Goal: Task Accomplishment & Management: Manage account settings

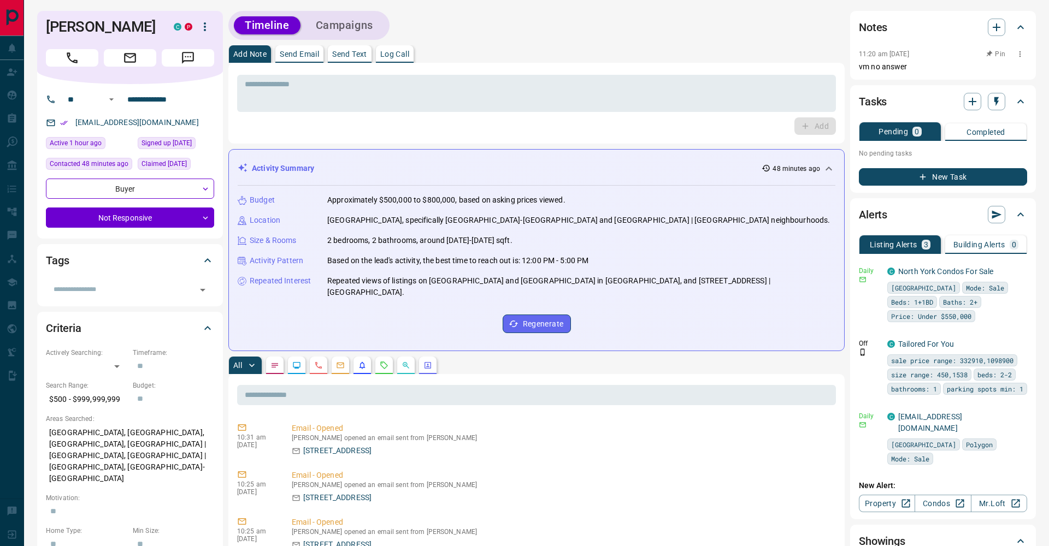
click at [1020, 50] on icon "button" at bounding box center [1019, 54] width 9 height 9
click at [1007, 91] on li "Delete" at bounding box center [1002, 90] width 48 height 16
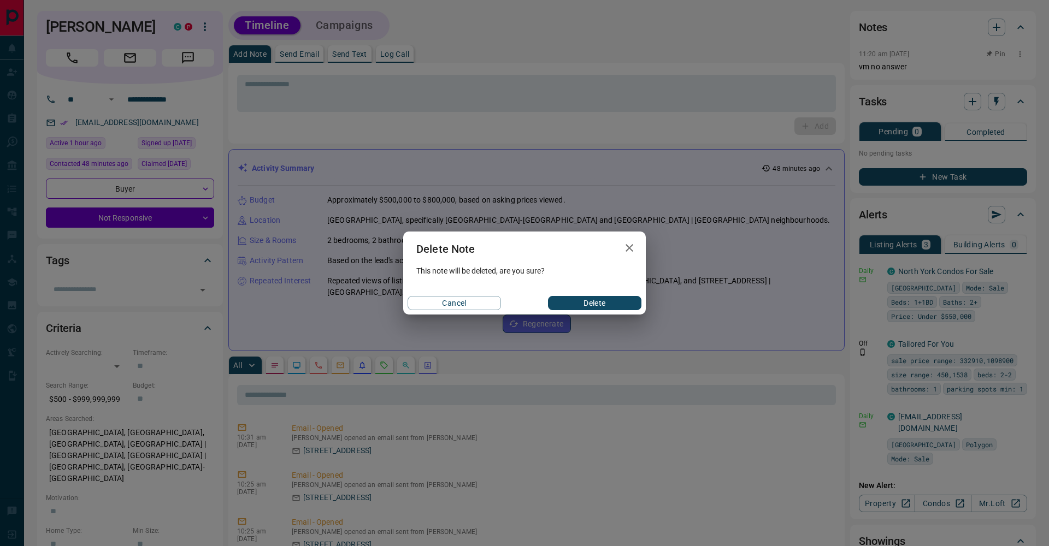
drag, startPoint x: 595, startPoint y: 305, endPoint x: 587, endPoint y: 293, distance: 14.9
click at [595, 305] on button "Delete" at bounding box center [594, 303] width 93 height 14
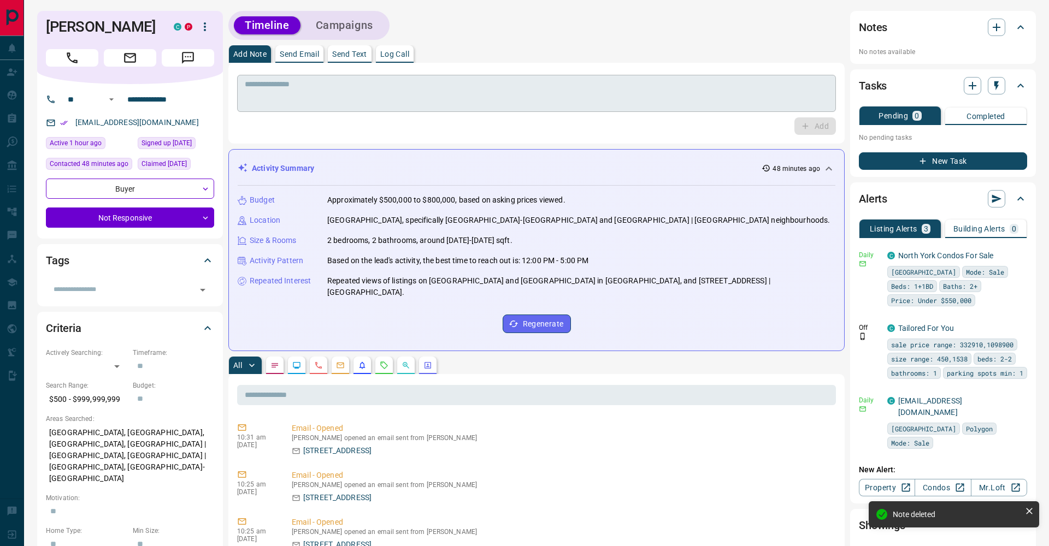
click at [451, 107] on textarea at bounding box center [536, 94] width 583 height 28
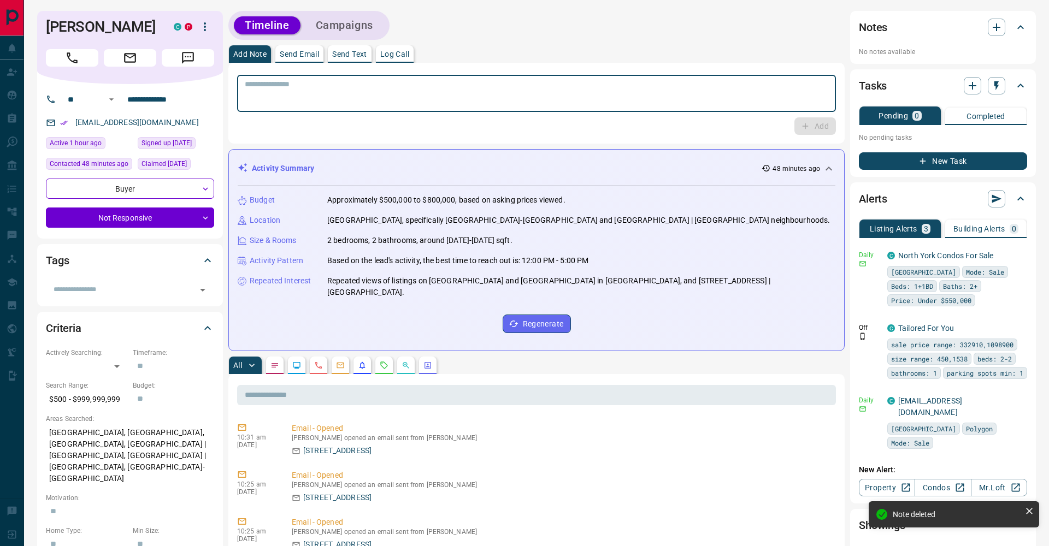
paste textarea "**********"
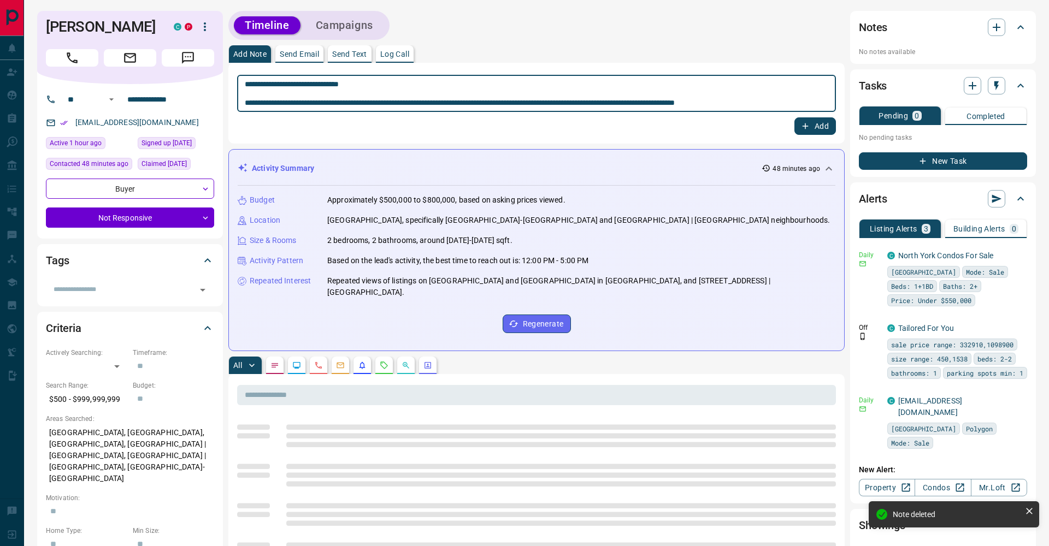
type textarea "**********"
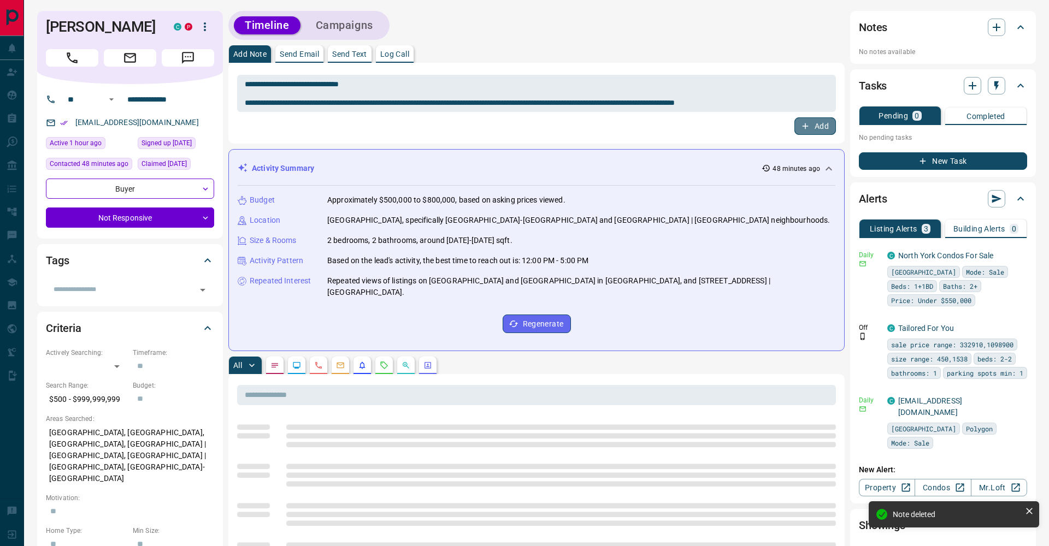
click at [826, 128] on button "Add" at bounding box center [815, 125] width 42 height 17
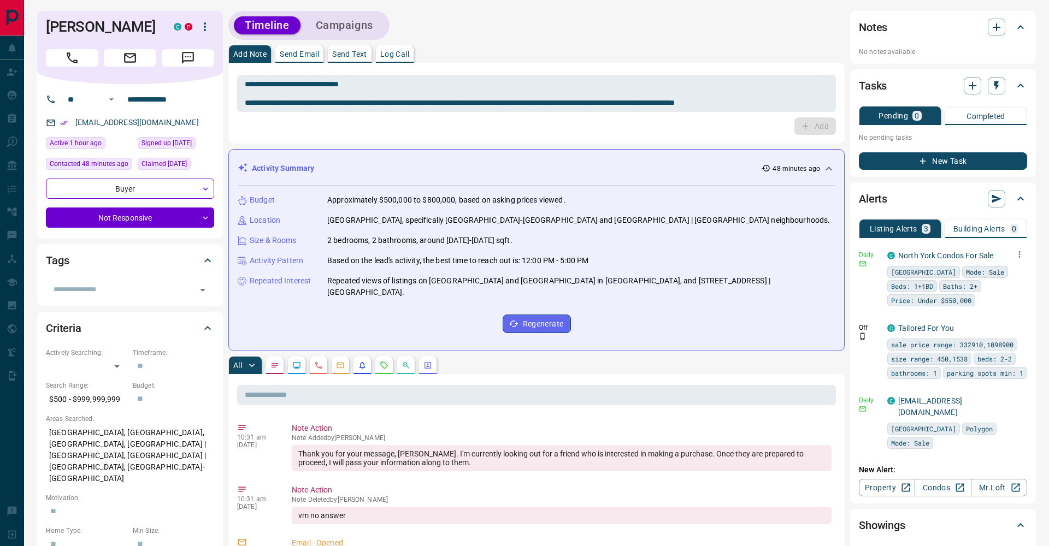
click at [1016, 258] on icon "button" at bounding box center [1019, 255] width 10 height 10
click at [999, 312] on li "Delete" at bounding box center [1002, 310] width 48 height 17
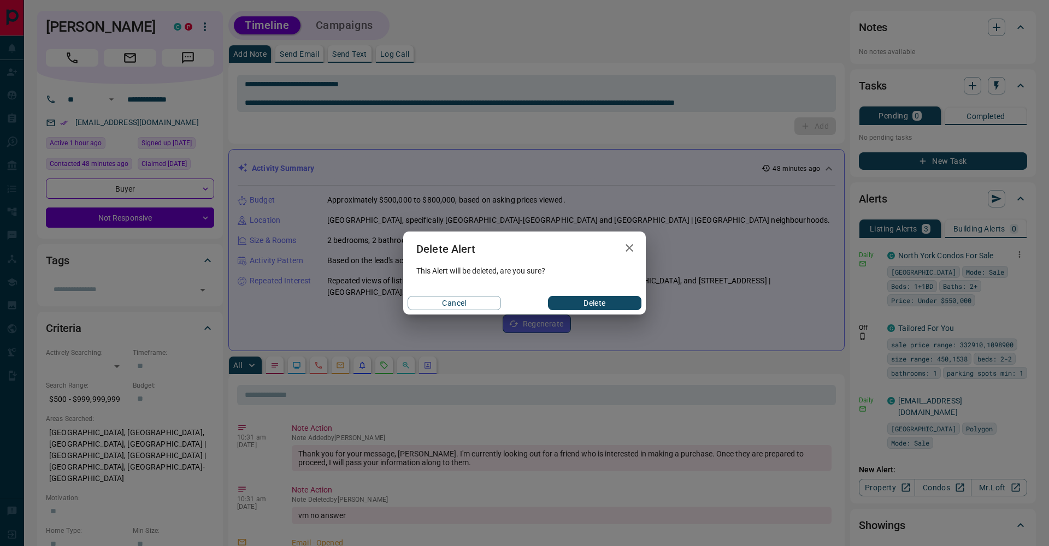
drag, startPoint x: 592, startPoint y: 306, endPoint x: 576, endPoint y: 287, distance: 24.5
click at [592, 306] on button "Delete" at bounding box center [594, 303] width 93 height 14
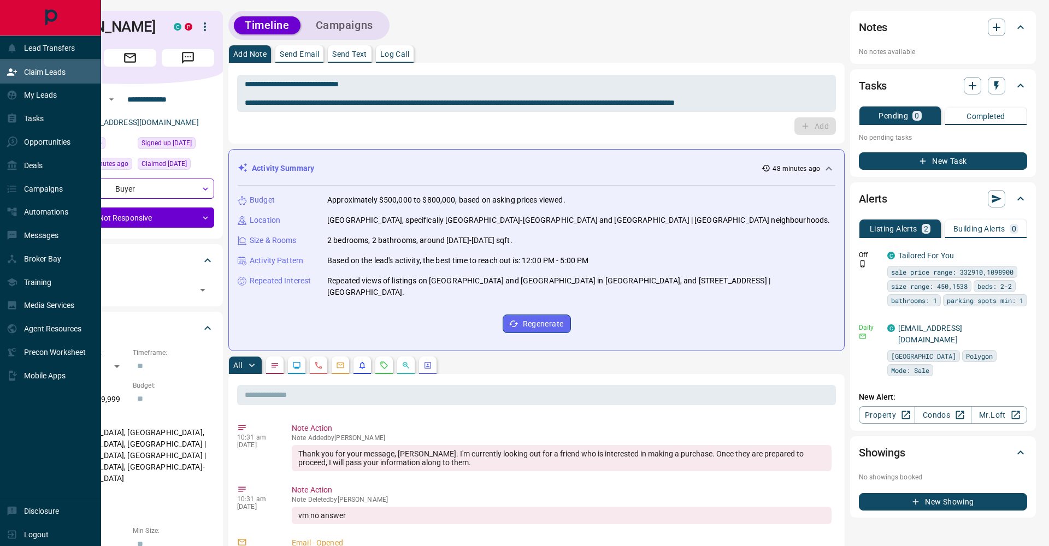
drag, startPoint x: 21, startPoint y: 70, endPoint x: 33, endPoint y: 72, distance: 12.2
click at [21, 70] on div "Claim Leads" at bounding box center [36, 72] width 59 height 18
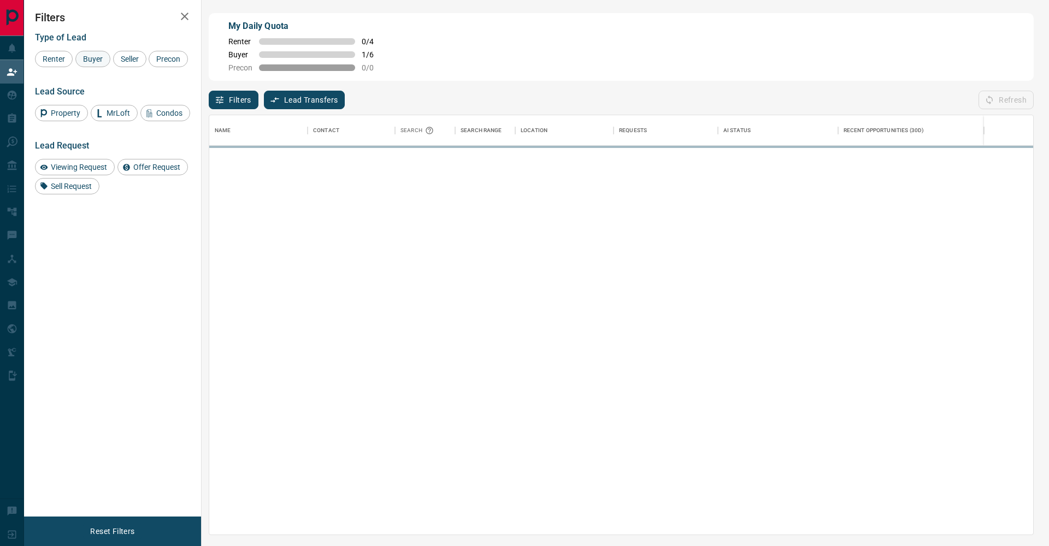
scroll to position [419, 824]
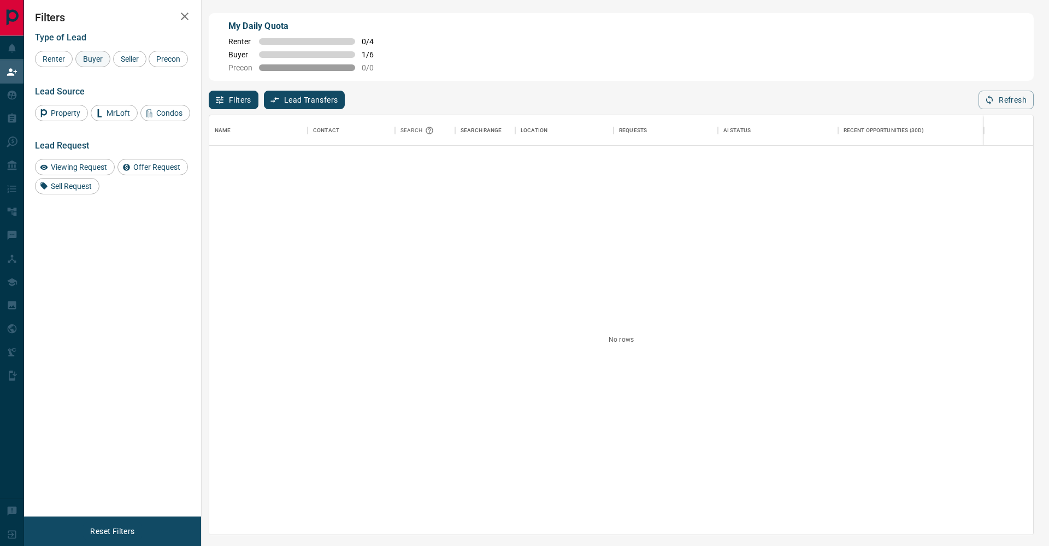
click at [98, 62] on span "Buyer" at bounding box center [92, 59] width 27 height 9
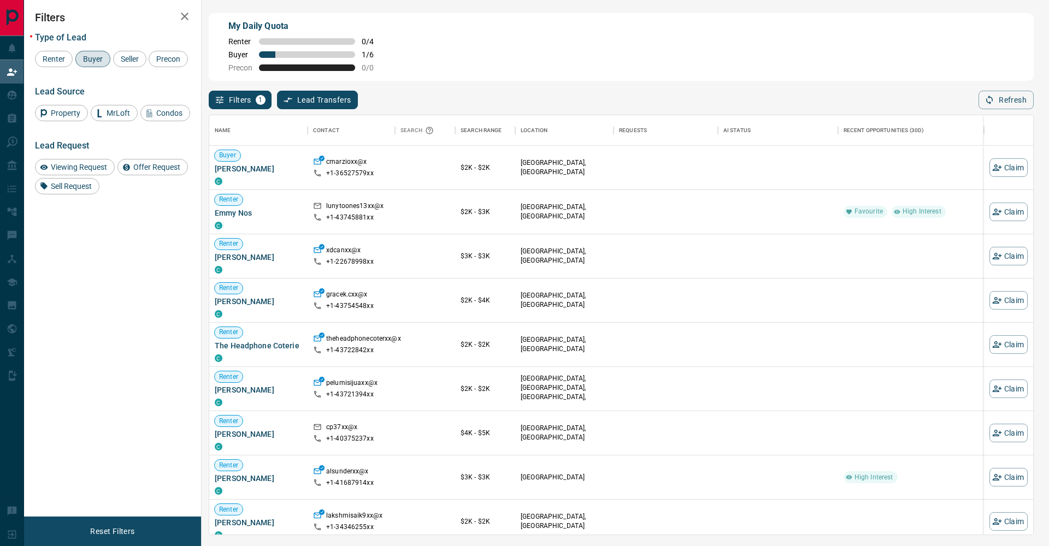
drag, startPoint x: 141, startPoint y: 61, endPoint x: 101, endPoint y: 68, distance: 41.0
click at [141, 61] on span "Seller" at bounding box center [130, 59] width 26 height 9
drag, startPoint x: 61, startPoint y: 76, endPoint x: 152, endPoint y: 54, distance: 93.4
click at [76, 67] on div "Renter Buyer Seller Precon" at bounding box center [112, 59] width 155 height 16
click at [184, 22] on icon "button" at bounding box center [184, 16] width 13 height 13
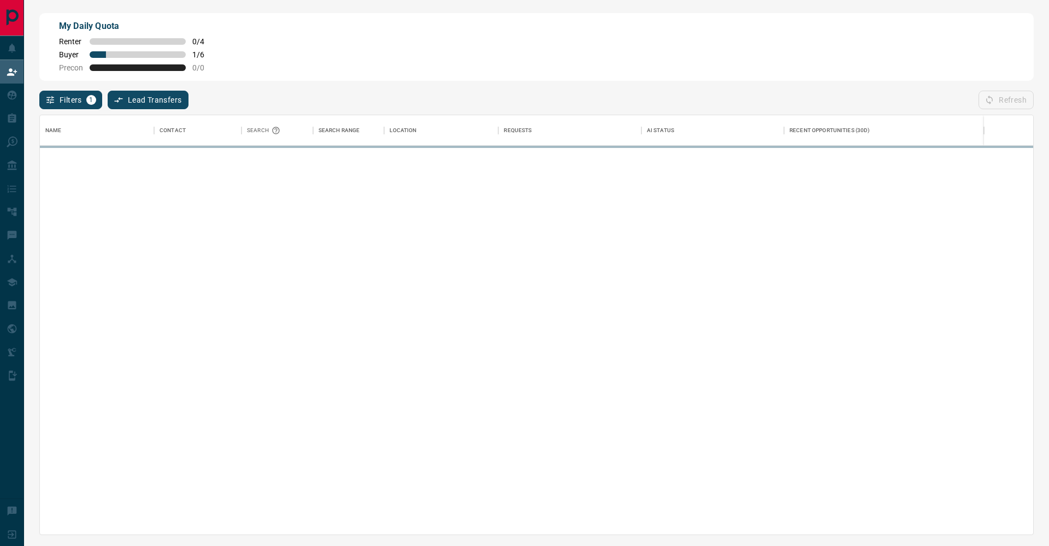
scroll to position [1, 1]
